Goal: Check status: Check status

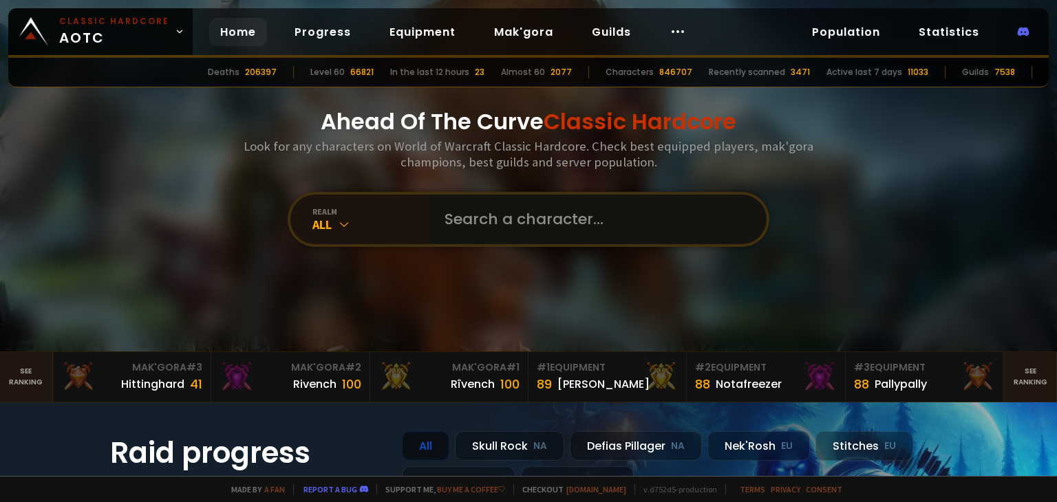
click at [493, 243] on input "text" at bounding box center [593, 220] width 314 height 50
type input "nella"
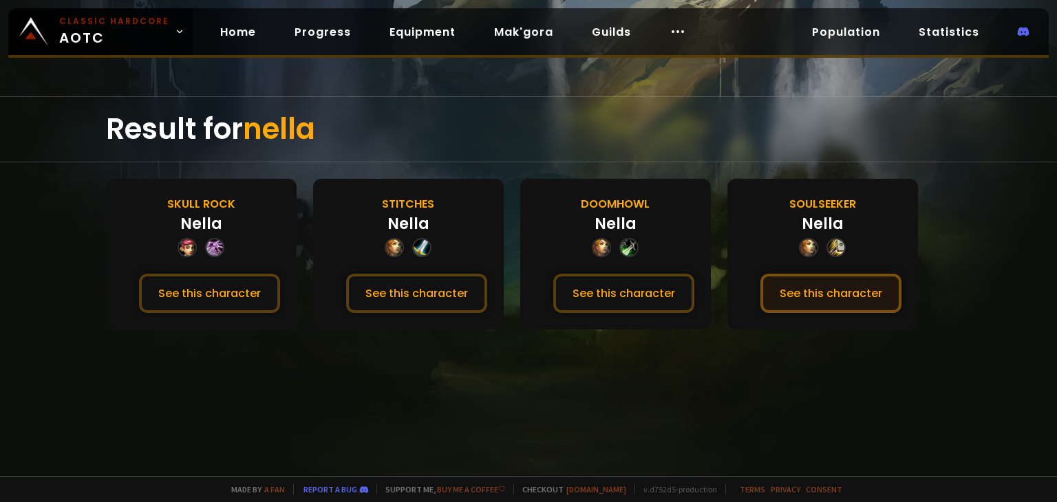
click at [802, 290] on button "See this character" at bounding box center [830, 293] width 141 height 39
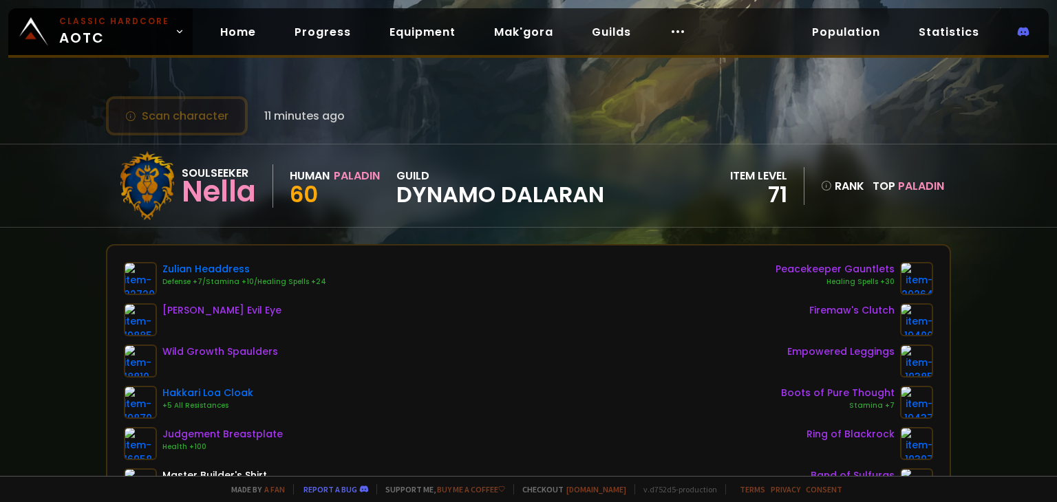
click at [217, 125] on button "Scan character" at bounding box center [177, 115] width 142 height 39
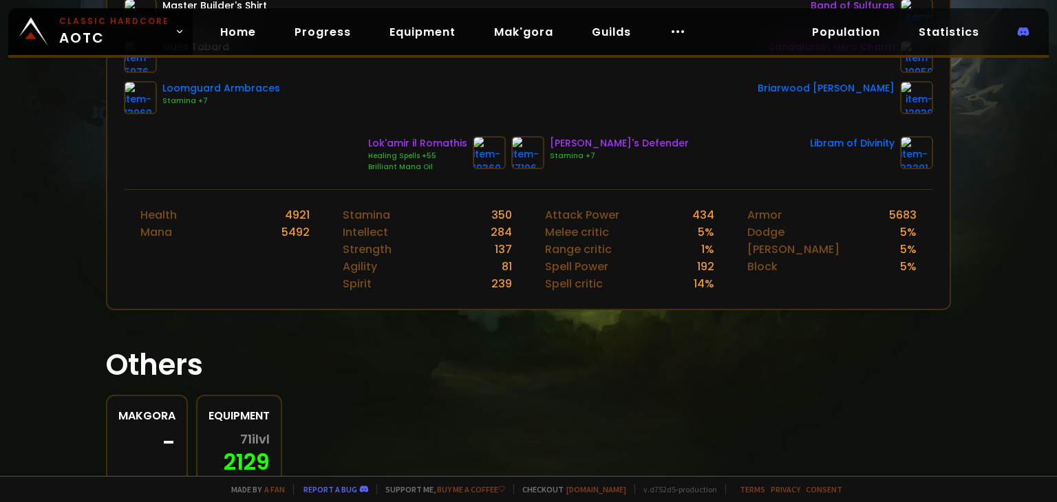
scroll to position [482, 0]
